Goal: Information Seeking & Learning: Learn about a topic

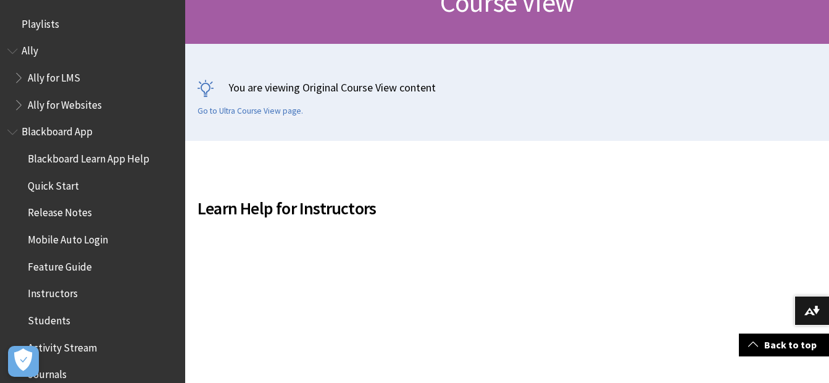
scroll to position [1522, 0]
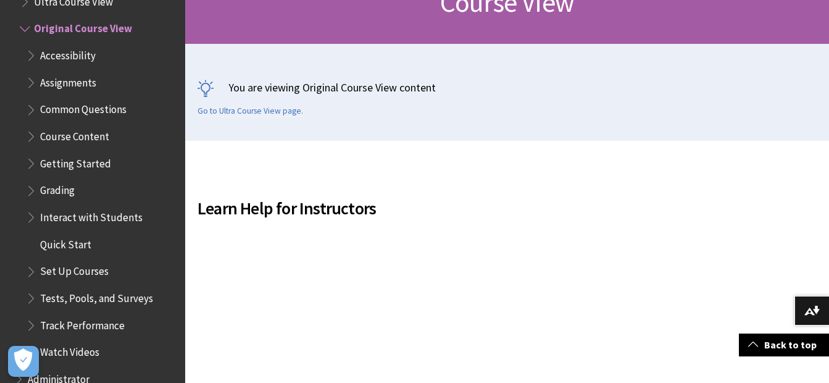
click at [60, 56] on span "Accessibility" at bounding box center [68, 53] width 56 height 17
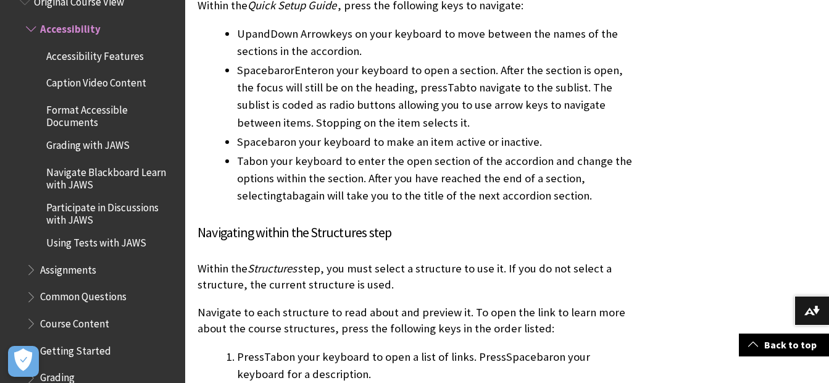
scroll to position [2162, 0]
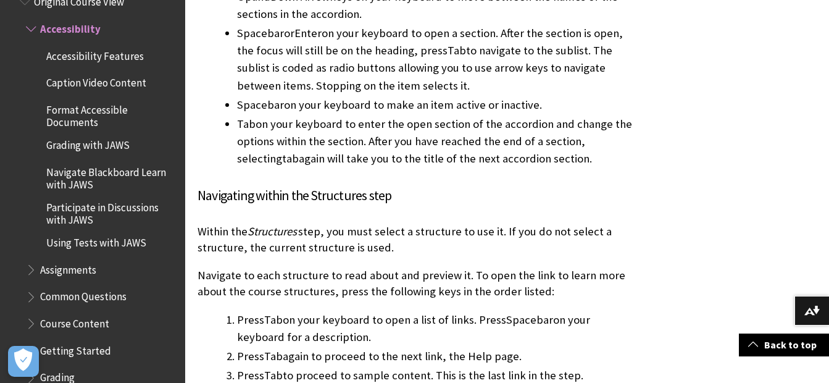
click at [73, 80] on span "Caption Video Content" at bounding box center [96, 81] width 100 height 17
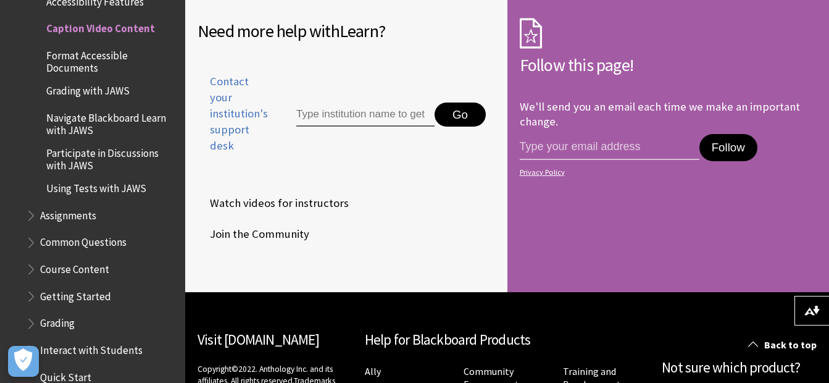
scroll to position [2115, 0]
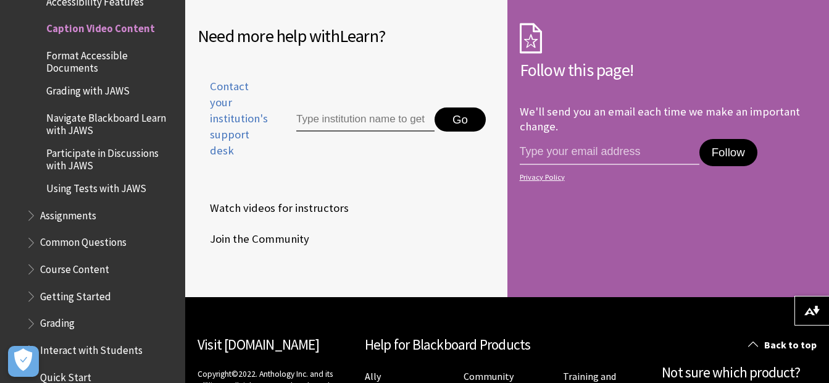
click at [75, 63] on span "Format Accessible Documents" at bounding box center [111, 59] width 130 height 29
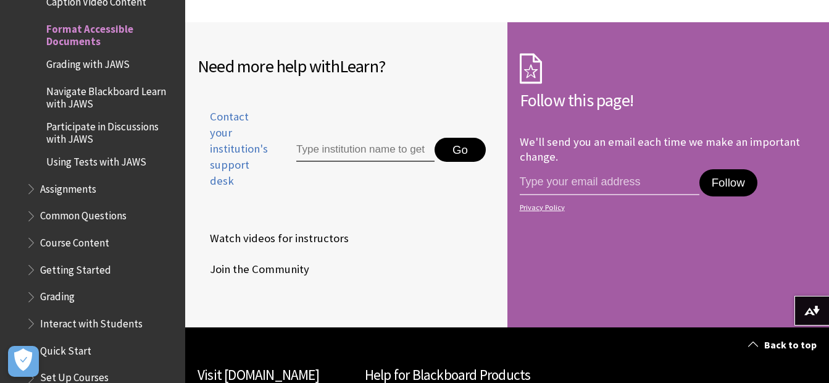
scroll to position [3023, 0]
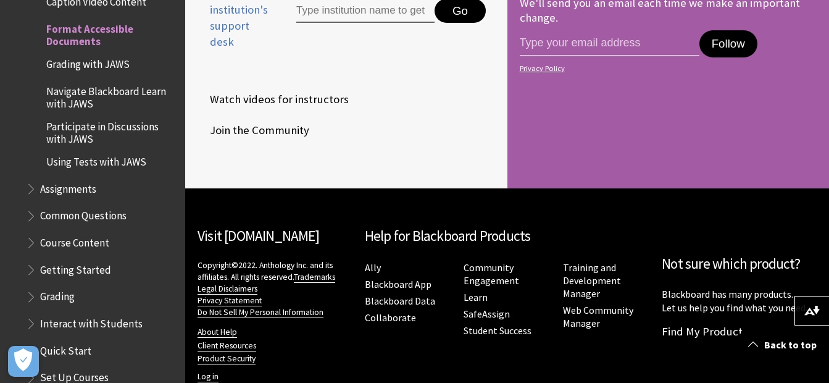
click at [73, 66] on span "Grading with JAWS" at bounding box center [87, 62] width 83 height 17
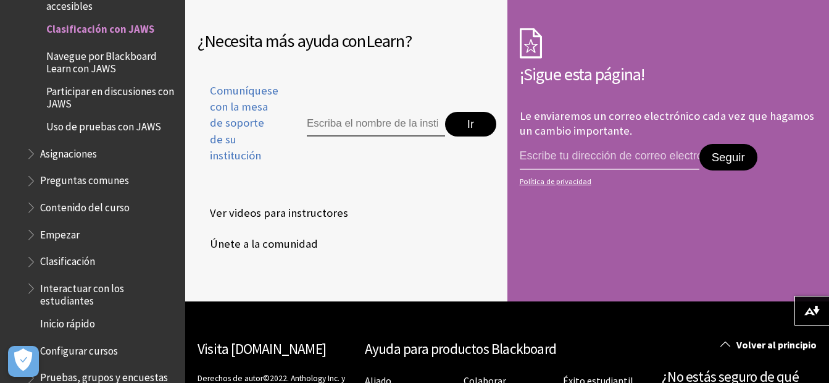
scroll to position [2779, 0]
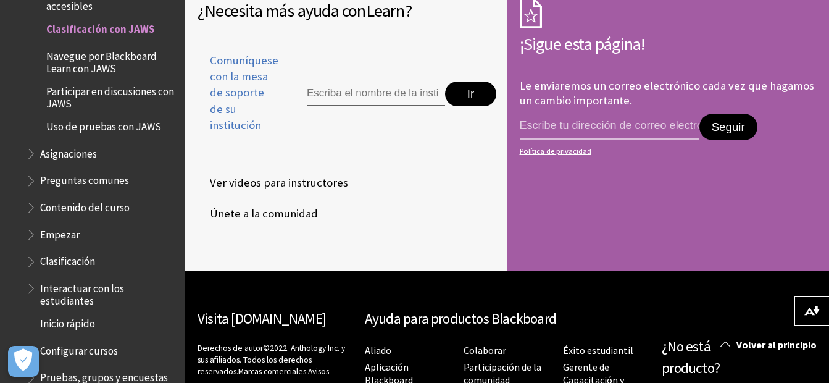
click at [65, 157] on span "Asignaciones" at bounding box center [68, 151] width 57 height 17
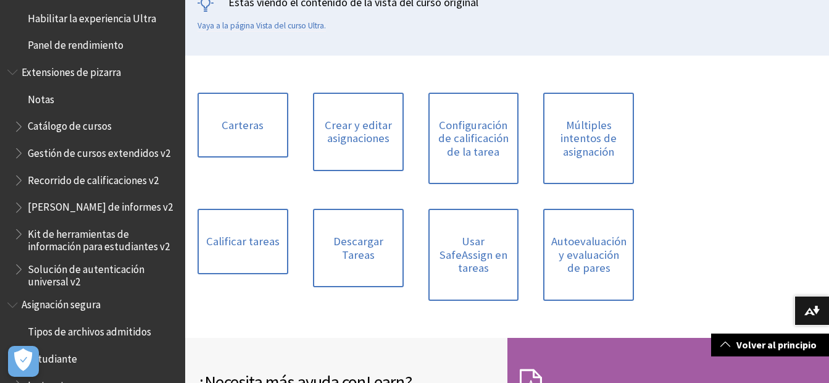
scroll to position [2089, 0]
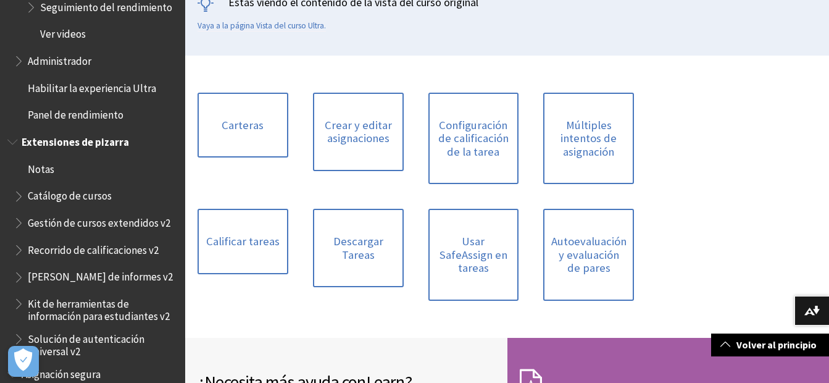
click at [84, 142] on span "Extensiones de pizarra" at bounding box center [75, 140] width 107 height 17
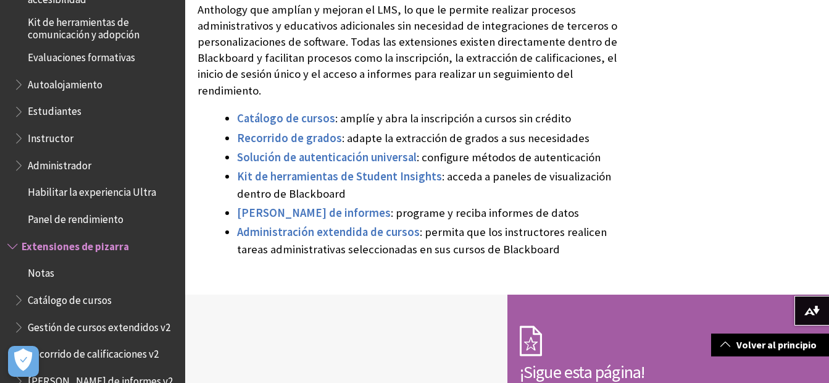
scroll to position [1178, 0]
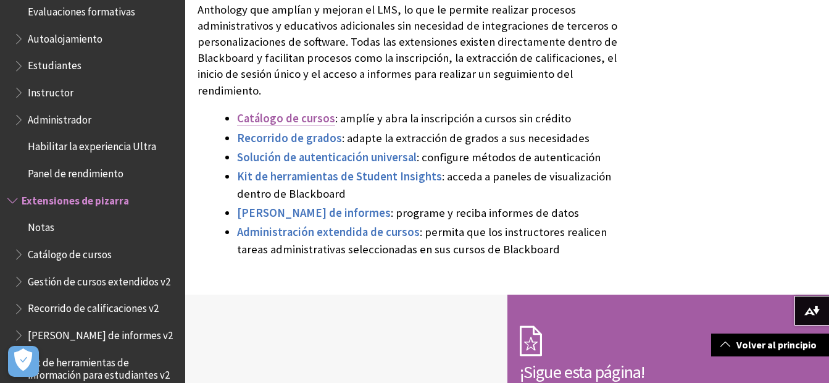
click at [296, 111] on span "Catálogo de cursos" at bounding box center [286, 118] width 98 height 14
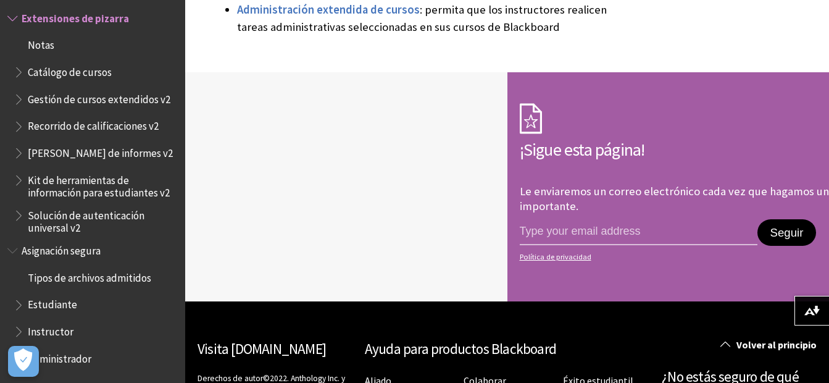
scroll to position [556, 0]
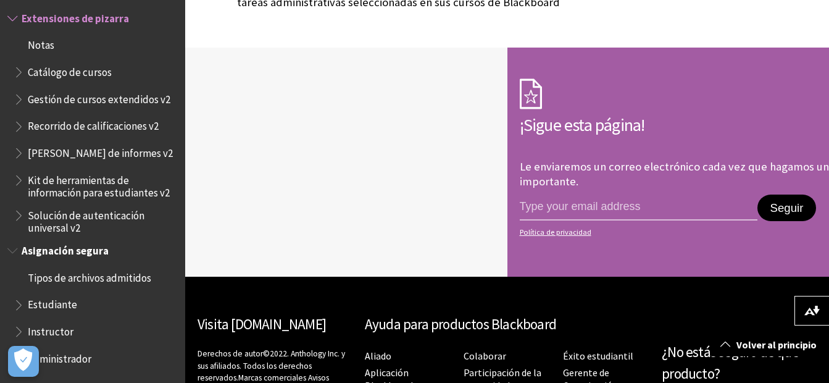
click at [36, 332] on span "Instructor" at bounding box center [51, 329] width 46 height 17
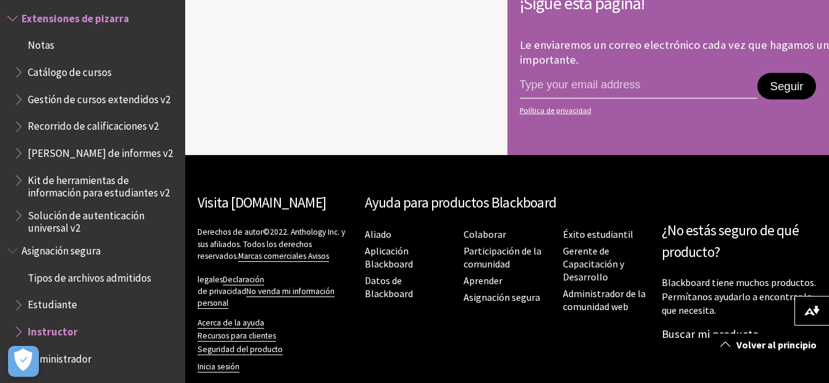
scroll to position [684, 0]
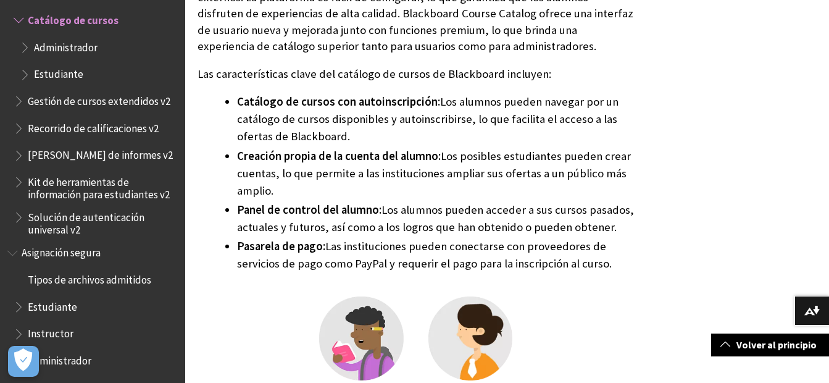
scroll to position [679, 0]
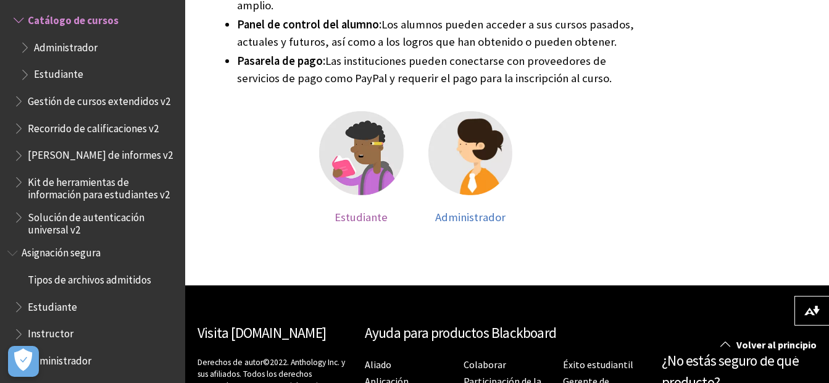
click at [367, 218] on span "Estudiante" at bounding box center [361, 217] width 53 height 14
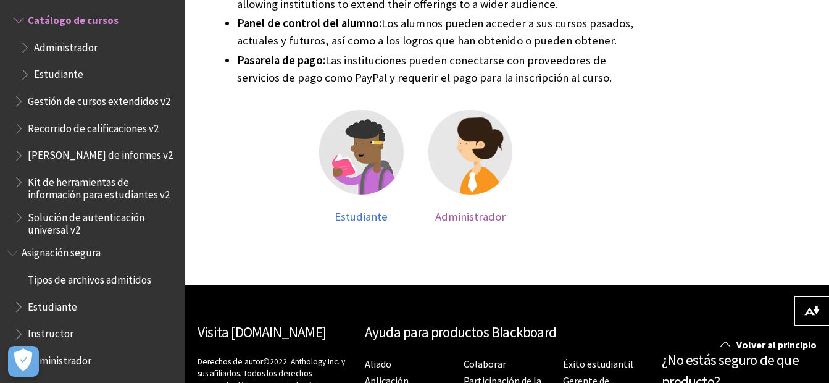
click at [477, 209] on span "Administrador" at bounding box center [470, 216] width 70 height 14
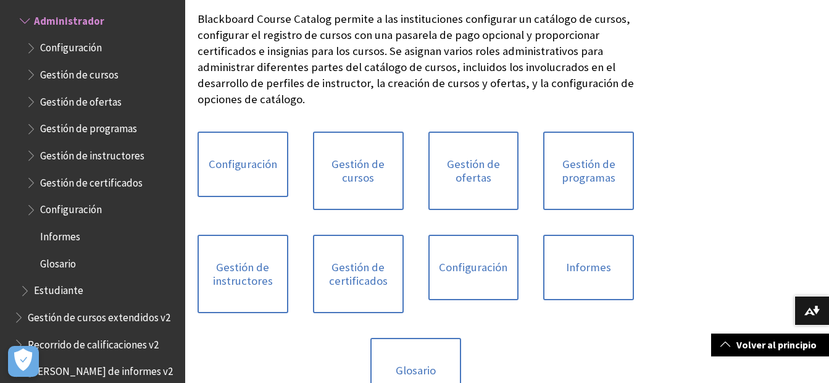
scroll to position [309, 0]
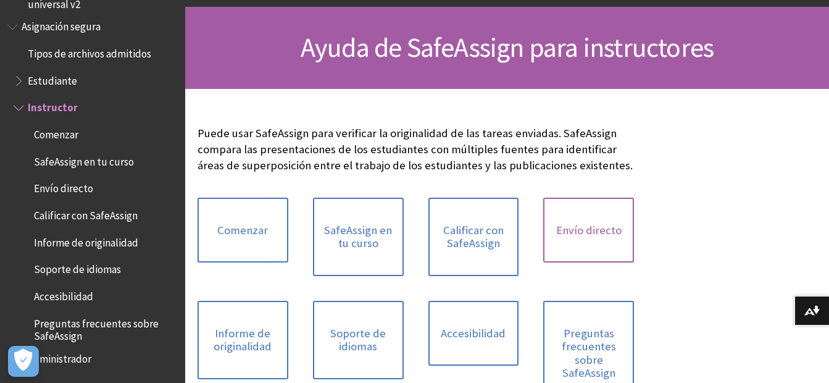
scroll to position [247, 0]
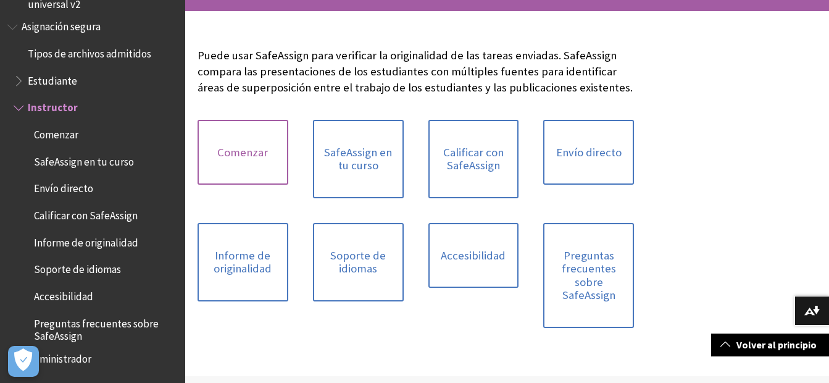
click at [243, 151] on link "Comenzar" at bounding box center [243, 152] width 91 height 65
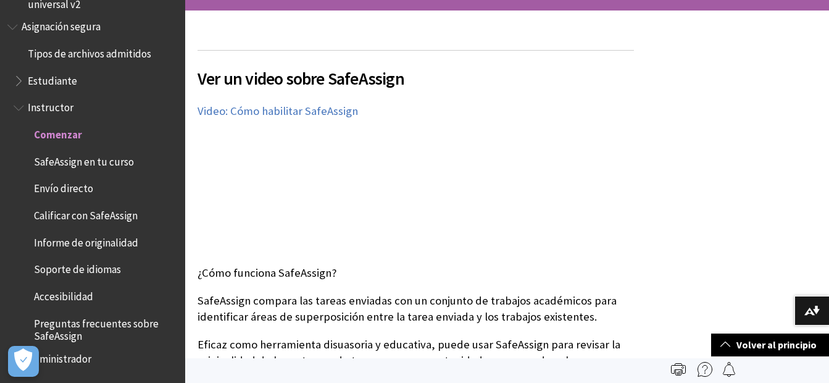
scroll to position [247, 0]
click at [69, 168] on span "SafeAssign en tu curso" at bounding box center [84, 159] width 100 height 17
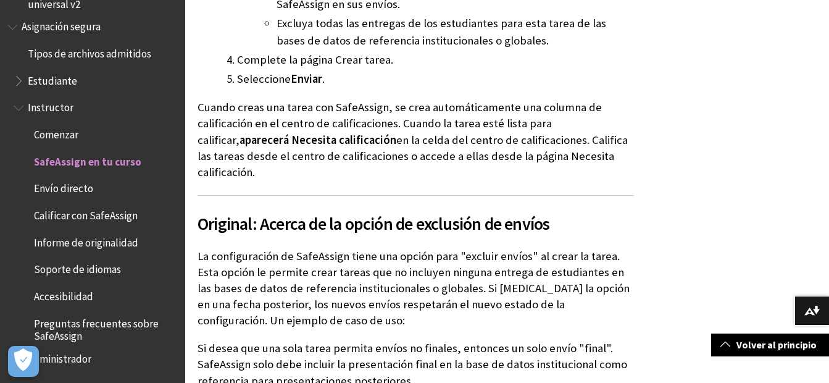
scroll to position [2223, 0]
